Goal: Check status: Check status

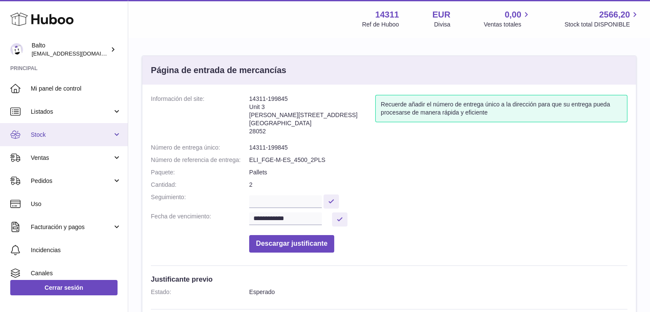
click at [89, 132] on span "Stock" at bounding box center [72, 135] width 82 height 8
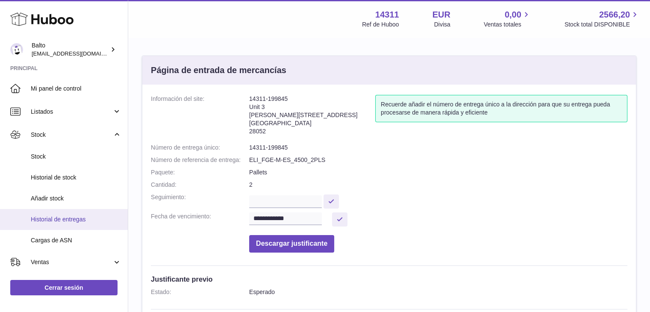
click at [66, 220] on span "Historial de entregas" at bounding box center [76, 219] width 91 height 8
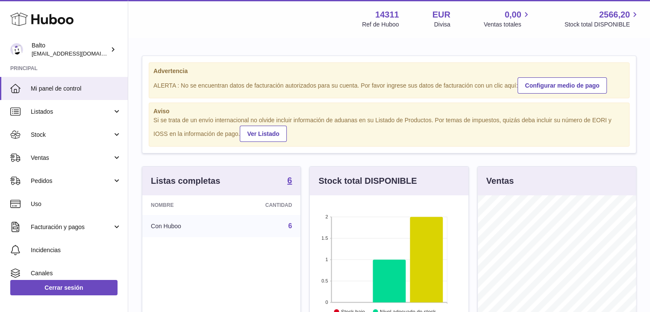
scroll to position [133, 158]
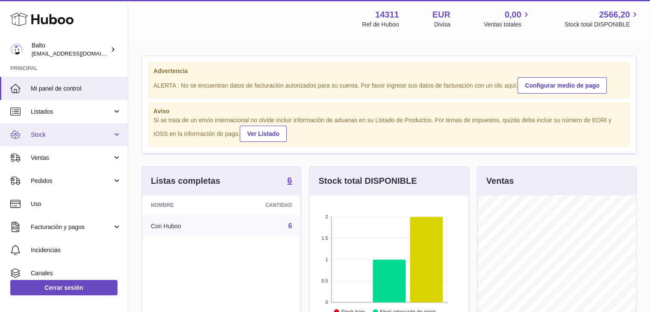
click at [108, 131] on span "Stock" at bounding box center [72, 135] width 82 height 8
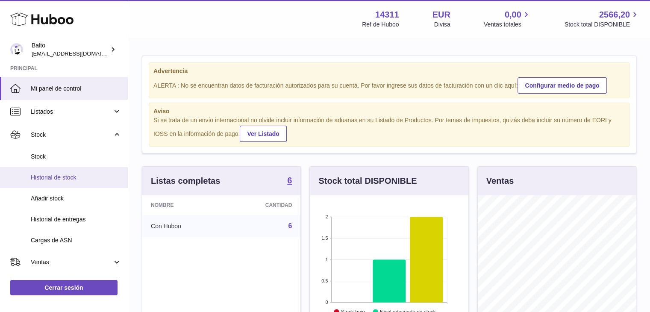
click at [85, 179] on span "Historial de stock" at bounding box center [76, 177] width 91 height 8
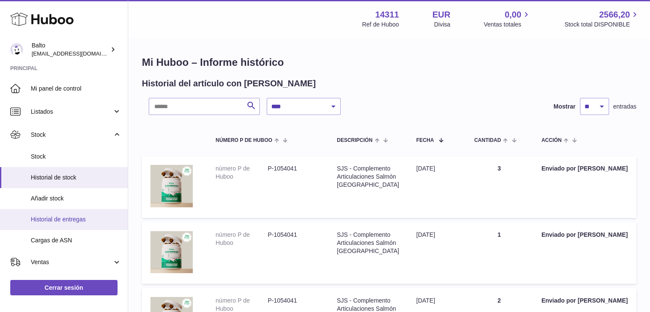
click at [73, 217] on span "Historial de entregas" at bounding box center [76, 219] width 91 height 8
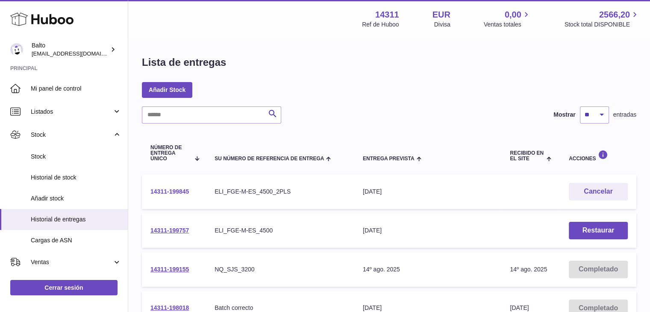
click at [170, 193] on link "14311-199845" at bounding box center [169, 191] width 38 height 7
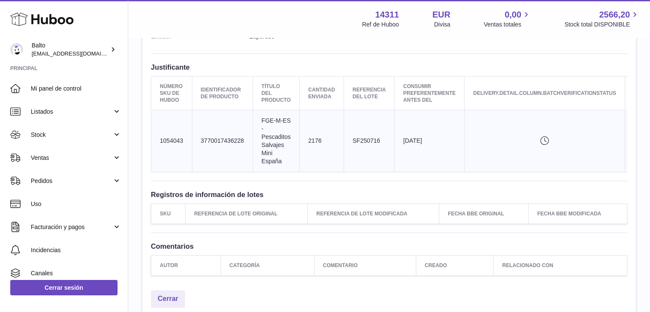
scroll to position [310, 0]
